Goal: Task Accomplishment & Management: Use online tool/utility

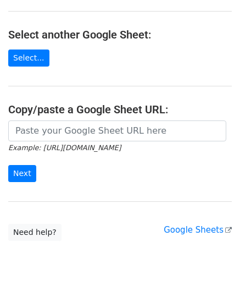
scroll to position [110, 0]
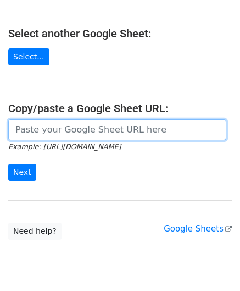
click at [62, 121] on input "url" at bounding box center [117, 129] width 218 height 21
paste input "[URL][DOMAIN_NAME]"
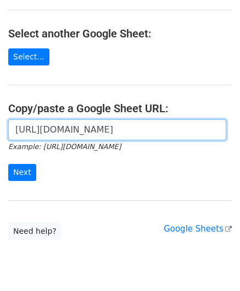
scroll to position [0, 238]
type input "[URL][DOMAIN_NAME]"
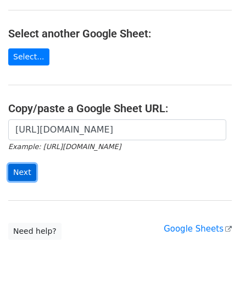
click at [29, 172] on input "Next" at bounding box center [22, 172] width 28 height 17
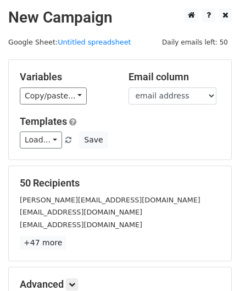
scroll to position [134, 0]
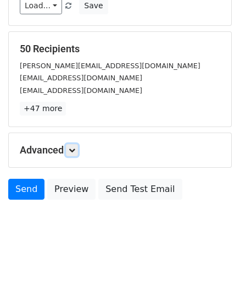
drag, startPoint x: 77, startPoint y: 150, endPoint x: 85, endPoint y: 158, distance: 10.9
click at [75, 150] on icon at bounding box center [72, 150] width 7 height 7
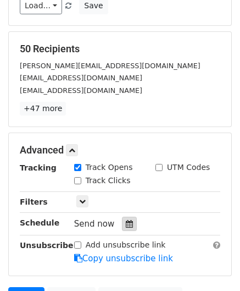
click at [126, 222] on icon at bounding box center [129, 224] width 7 height 8
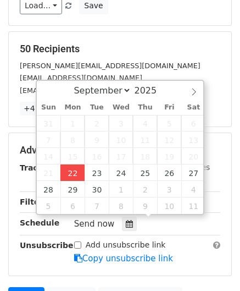
type input "2025-09-22 12:00"
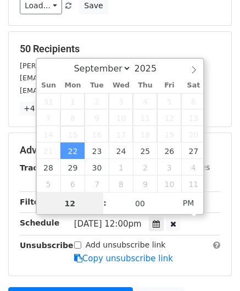
scroll to position [0, 0]
paste input "Hour"
type input "2"
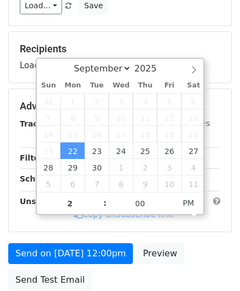
type input "2025-09-22 14:00"
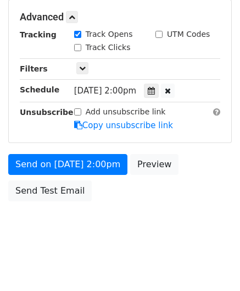
scroll to position [267, 0]
